Goal: Task Accomplishment & Management: Use online tool/utility

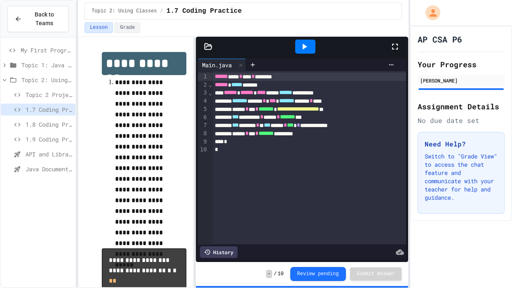
click at [50, 127] on span "1.8 Coding Practice" at bounding box center [49, 124] width 47 height 9
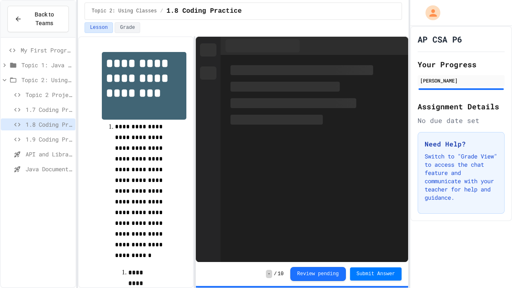
click at [44, 140] on span "1.9 Coding Practice" at bounding box center [49, 139] width 47 height 9
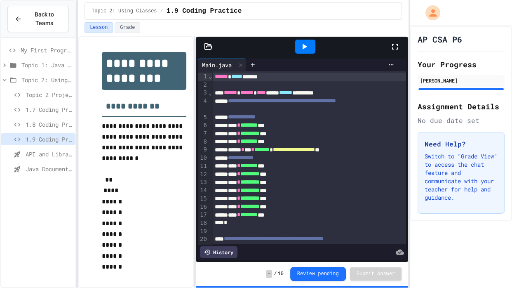
click at [301, 53] on div at bounding box center [305, 47] width 20 height 14
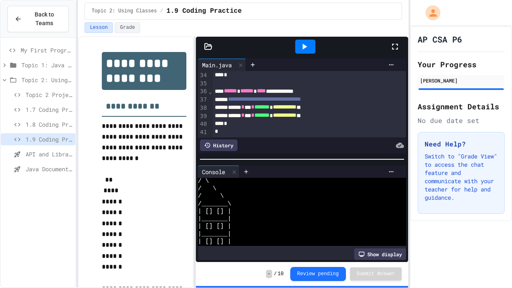
scroll to position [77, 0]
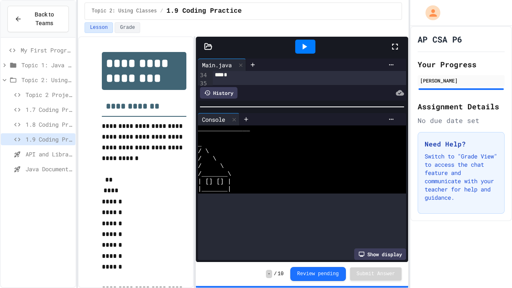
click at [302, 105] on div at bounding box center [302, 107] width 212 height 8
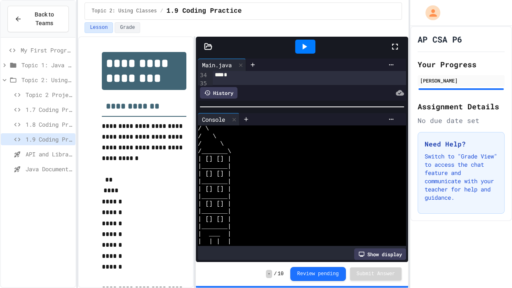
scroll to position [105, 0]
click at [283, 173] on div "|_______|" at bounding box center [297, 173] width 199 height 7
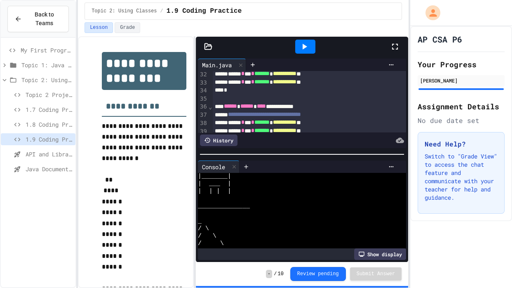
scroll to position [45, 0]
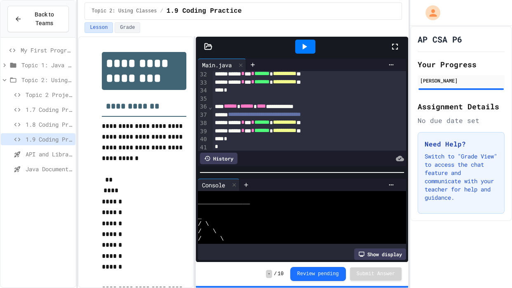
click at [309, 173] on div at bounding box center [302, 172] width 212 height 8
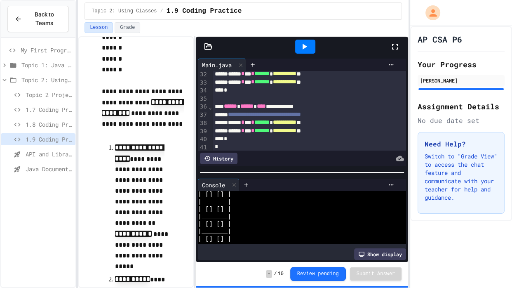
scroll to position [149, 0]
